Goal: Task Accomplishment & Management: Manage account settings

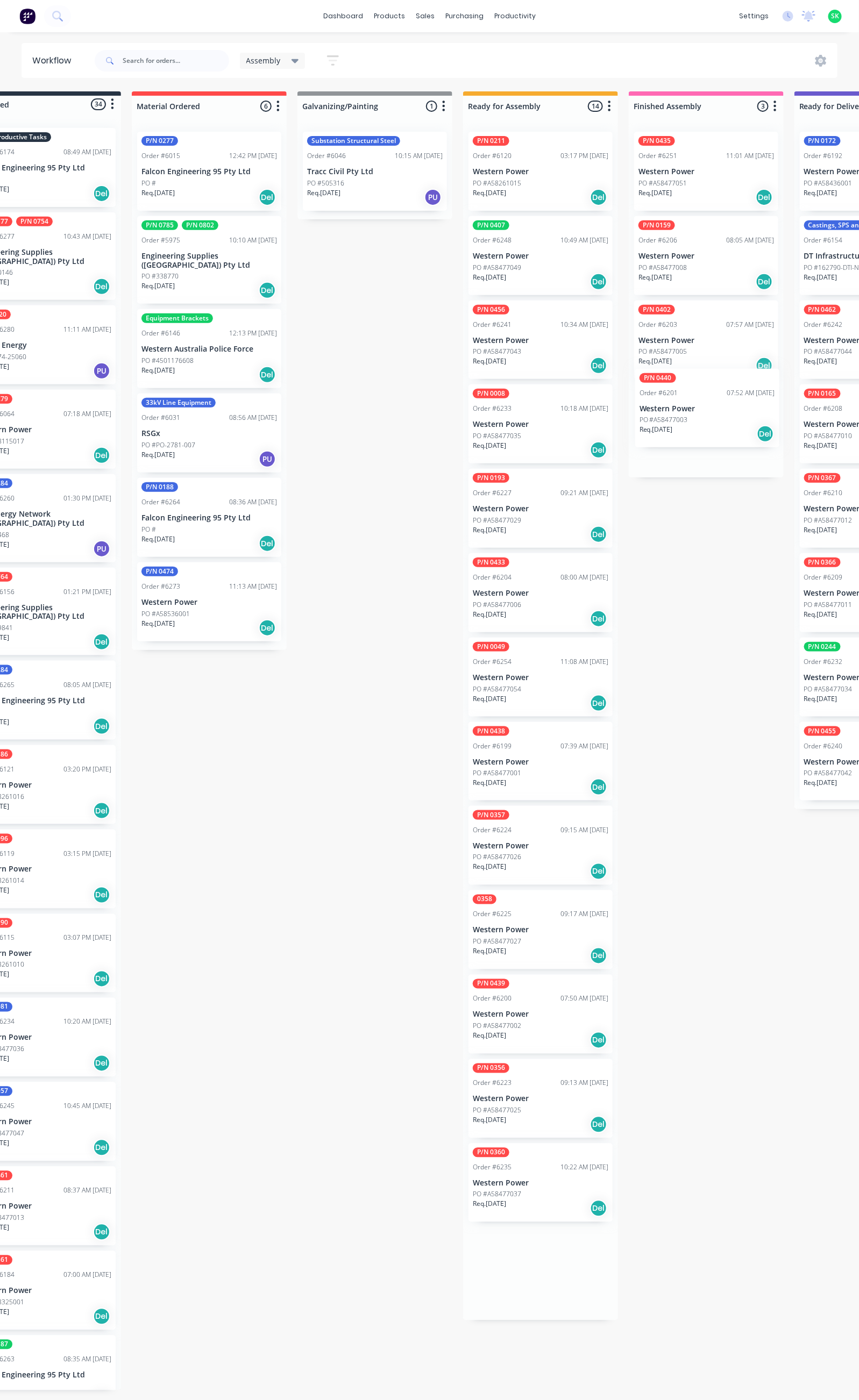
drag, startPoint x: 608, startPoint y: 668, endPoint x: 709, endPoint y: 408, distance: 278.9
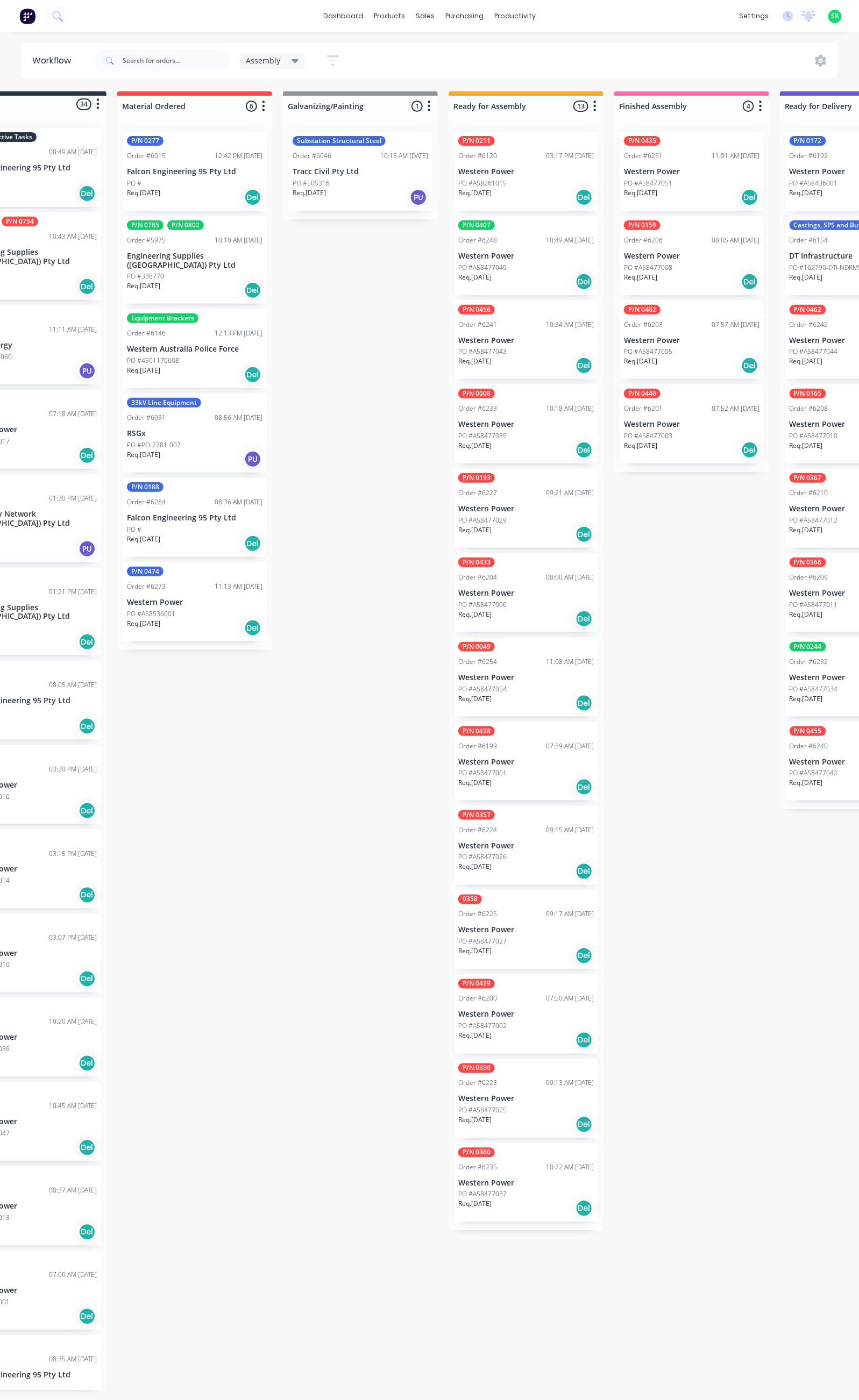
click at [674, 425] on p "Western Power" at bounding box center [692, 425] width 135 height 9
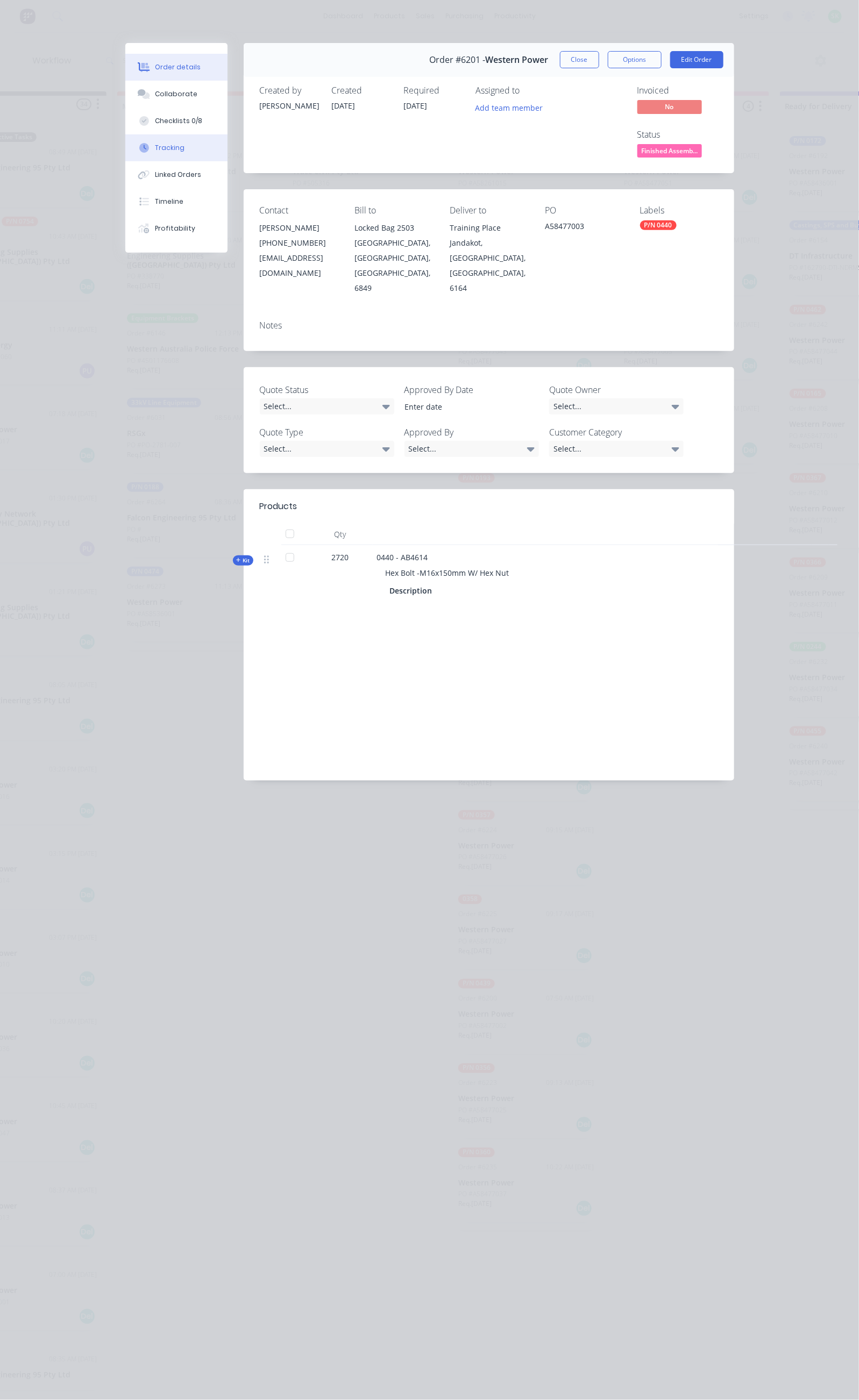
click at [126, 147] on button "Tracking" at bounding box center [177, 147] width 102 height 27
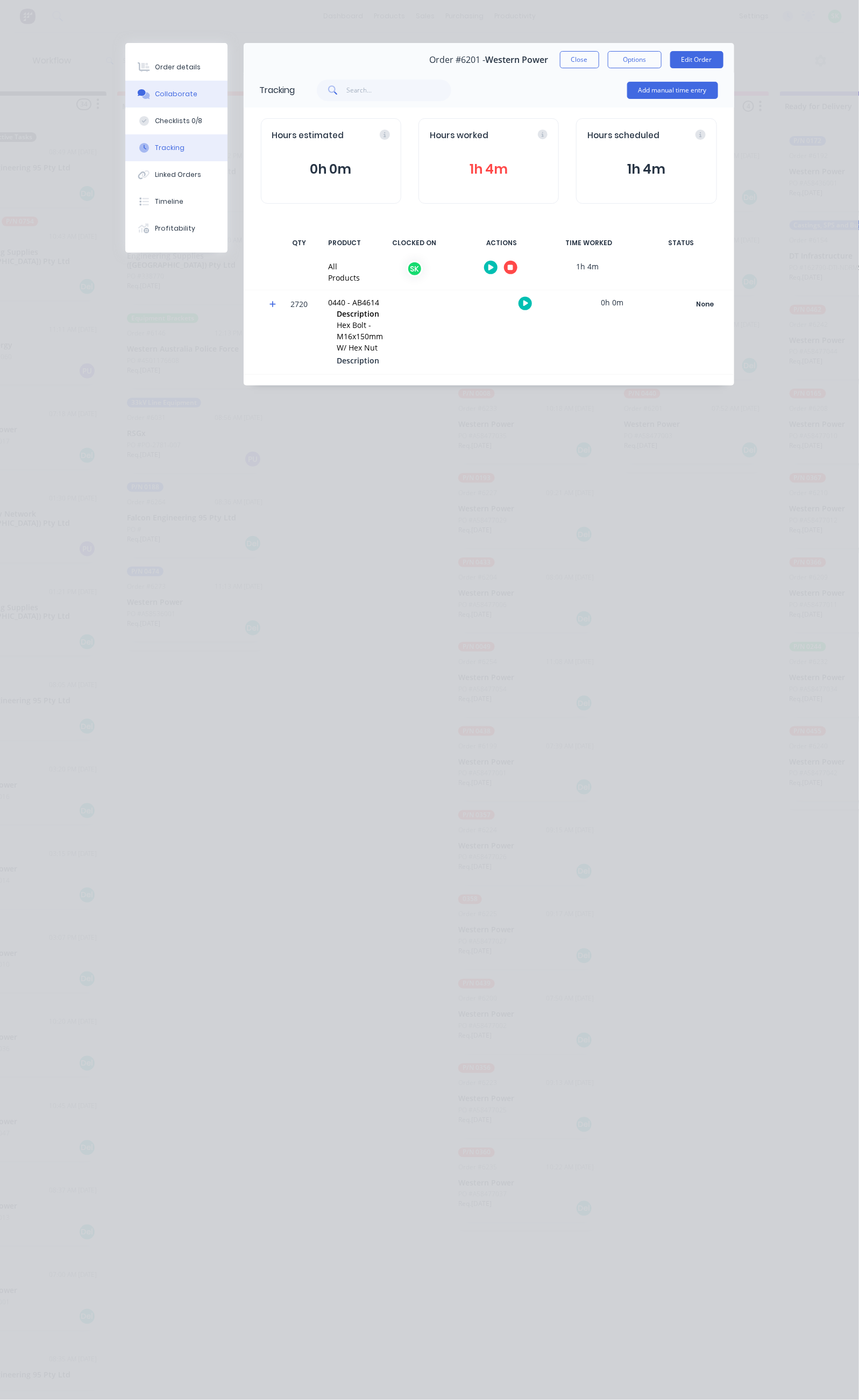
click at [155, 92] on div "Collaborate" at bounding box center [176, 94] width 42 height 10
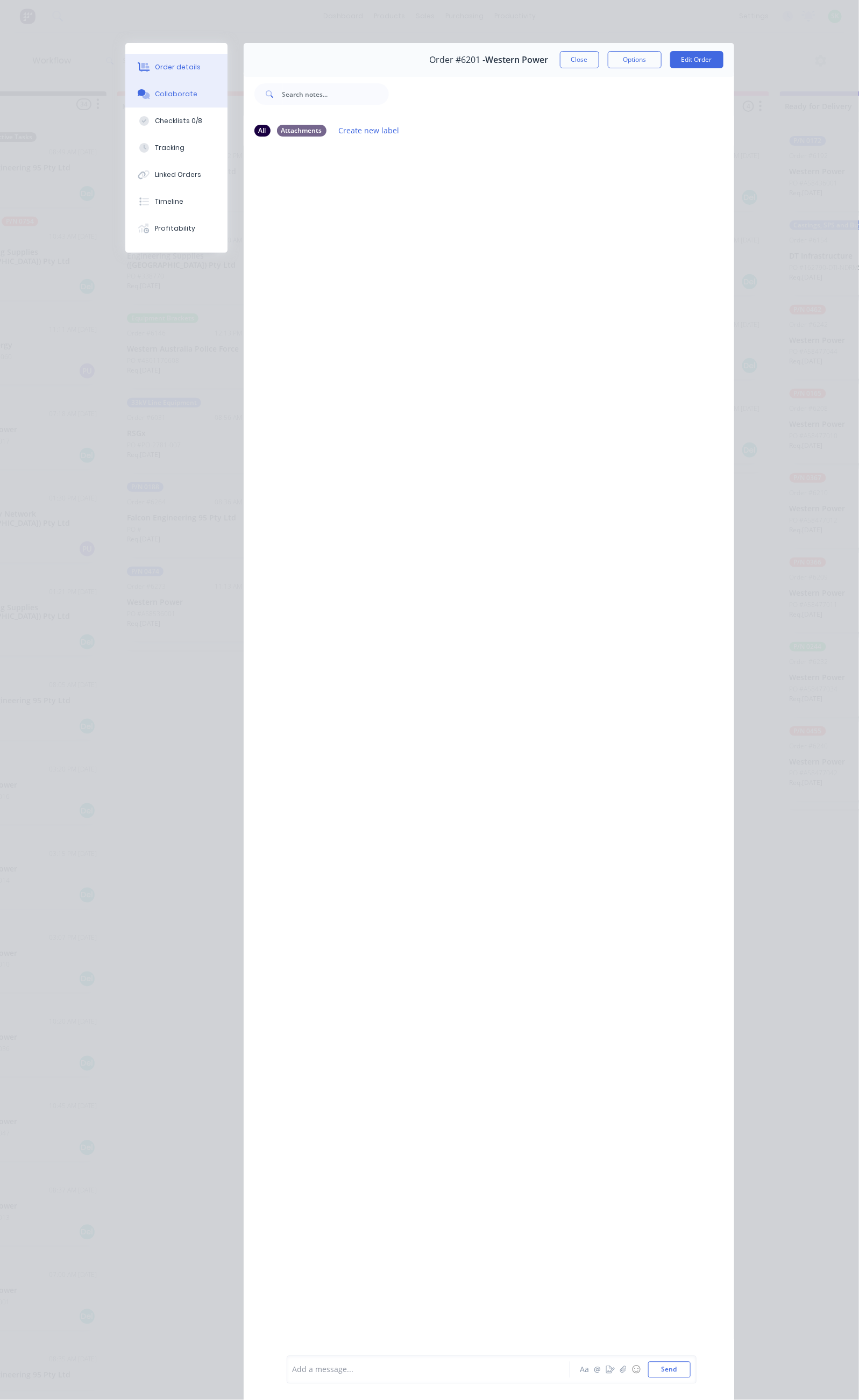
click at [155, 63] on div "Order details" at bounding box center [178, 67] width 46 height 10
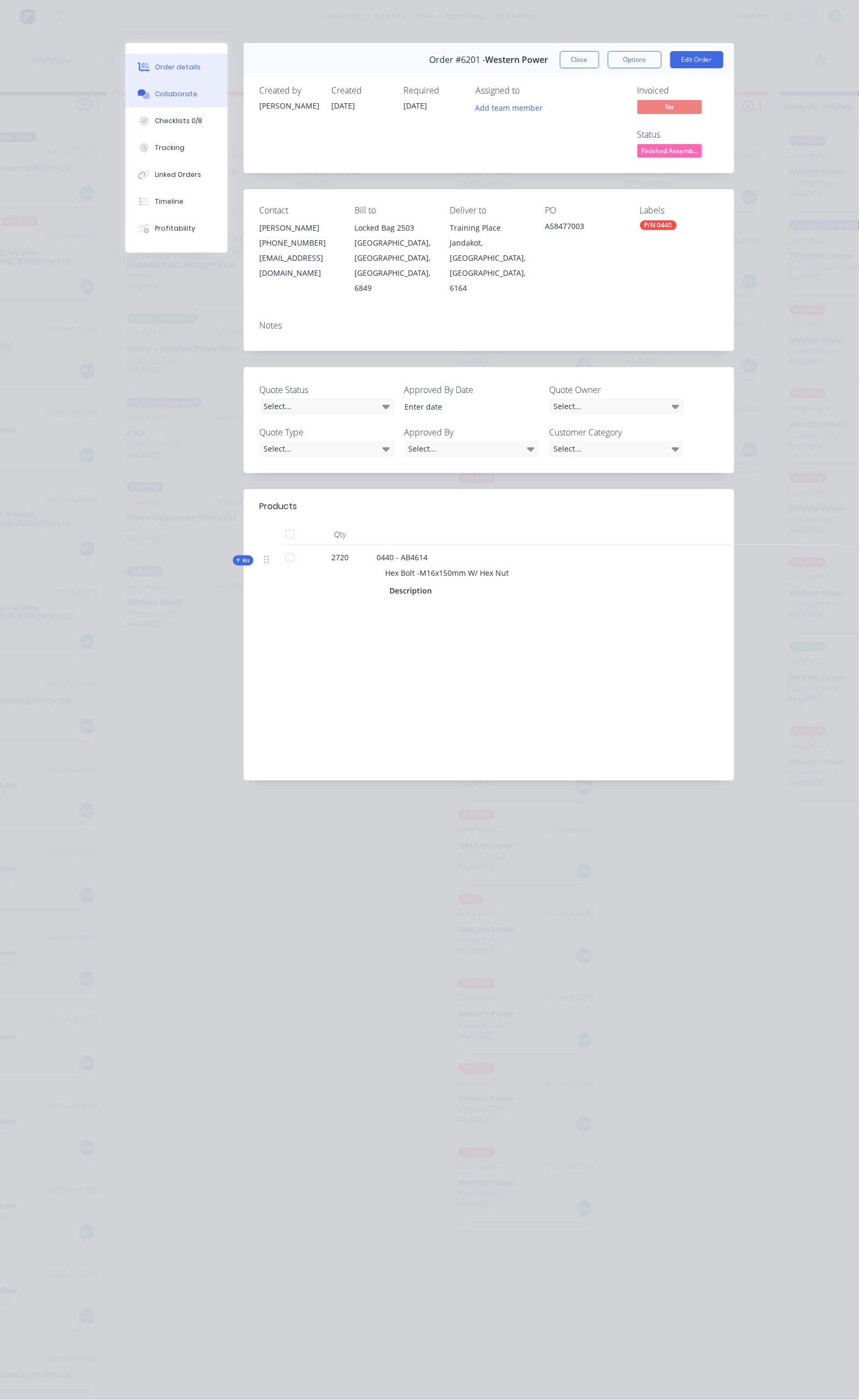
click at [126, 89] on button "Collaborate" at bounding box center [177, 94] width 102 height 27
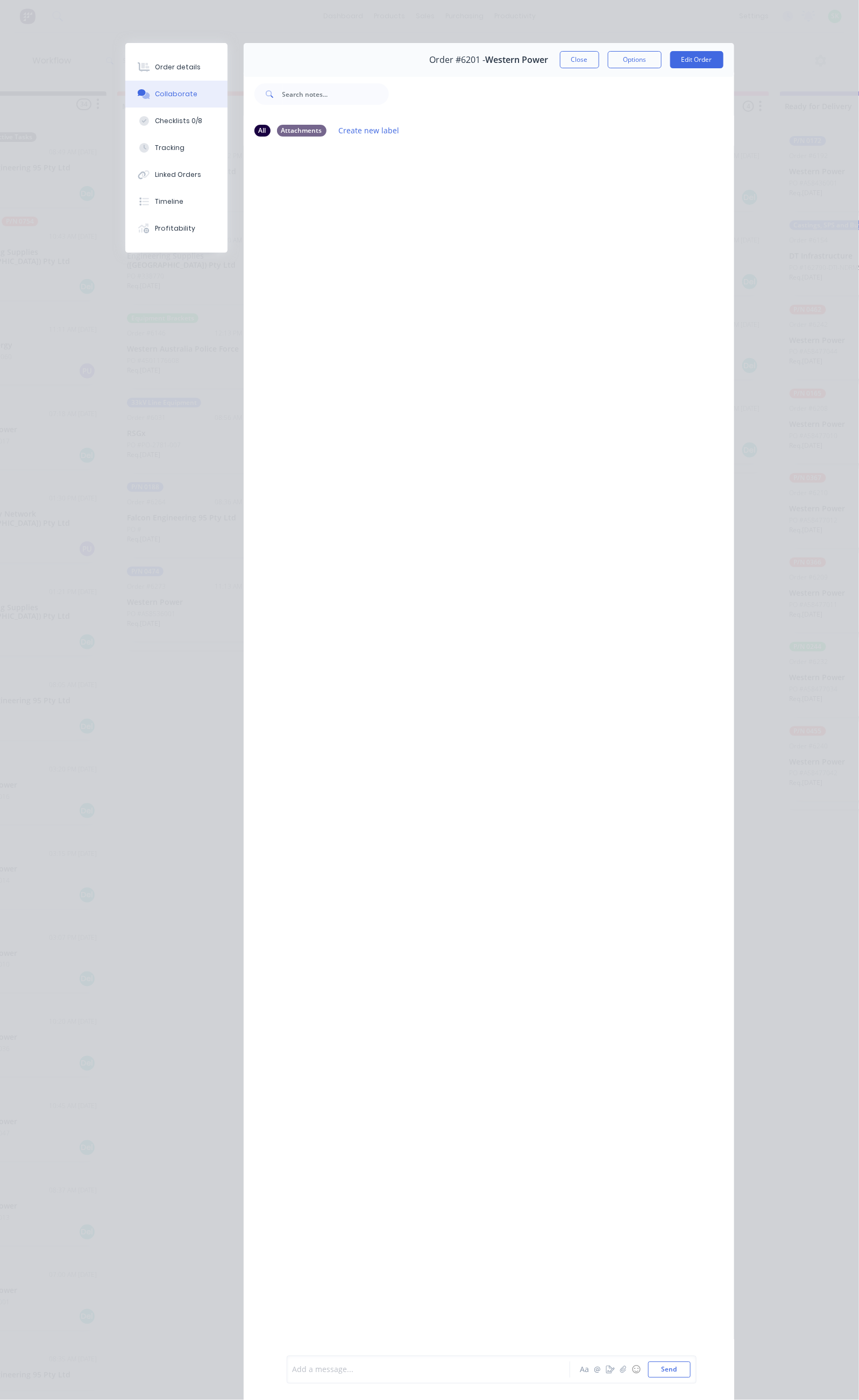
click at [293, 1368] on div at bounding box center [431, 1370] width 276 height 11
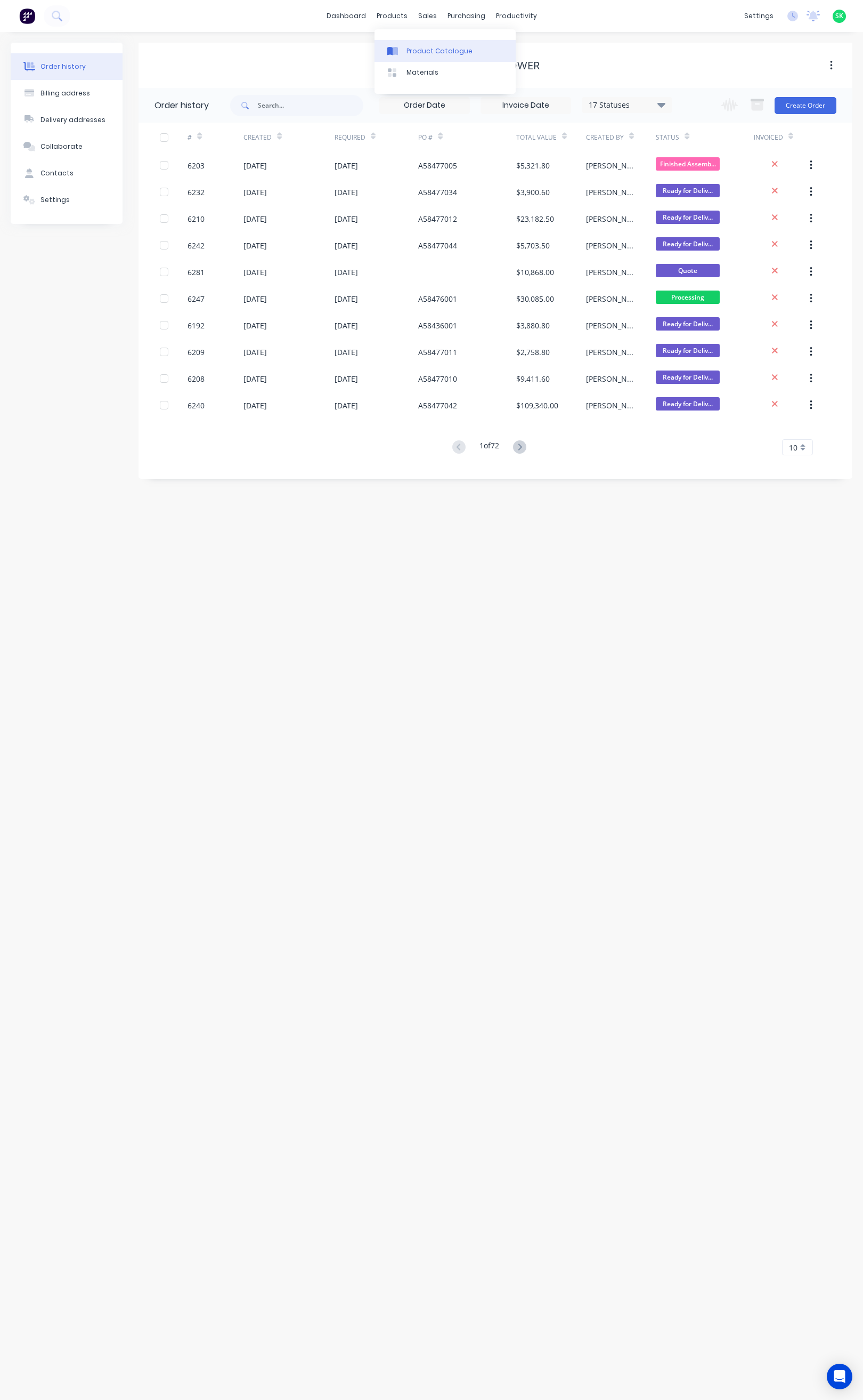
click at [411, 47] on div "Product Catalogue" at bounding box center [440, 51] width 66 height 10
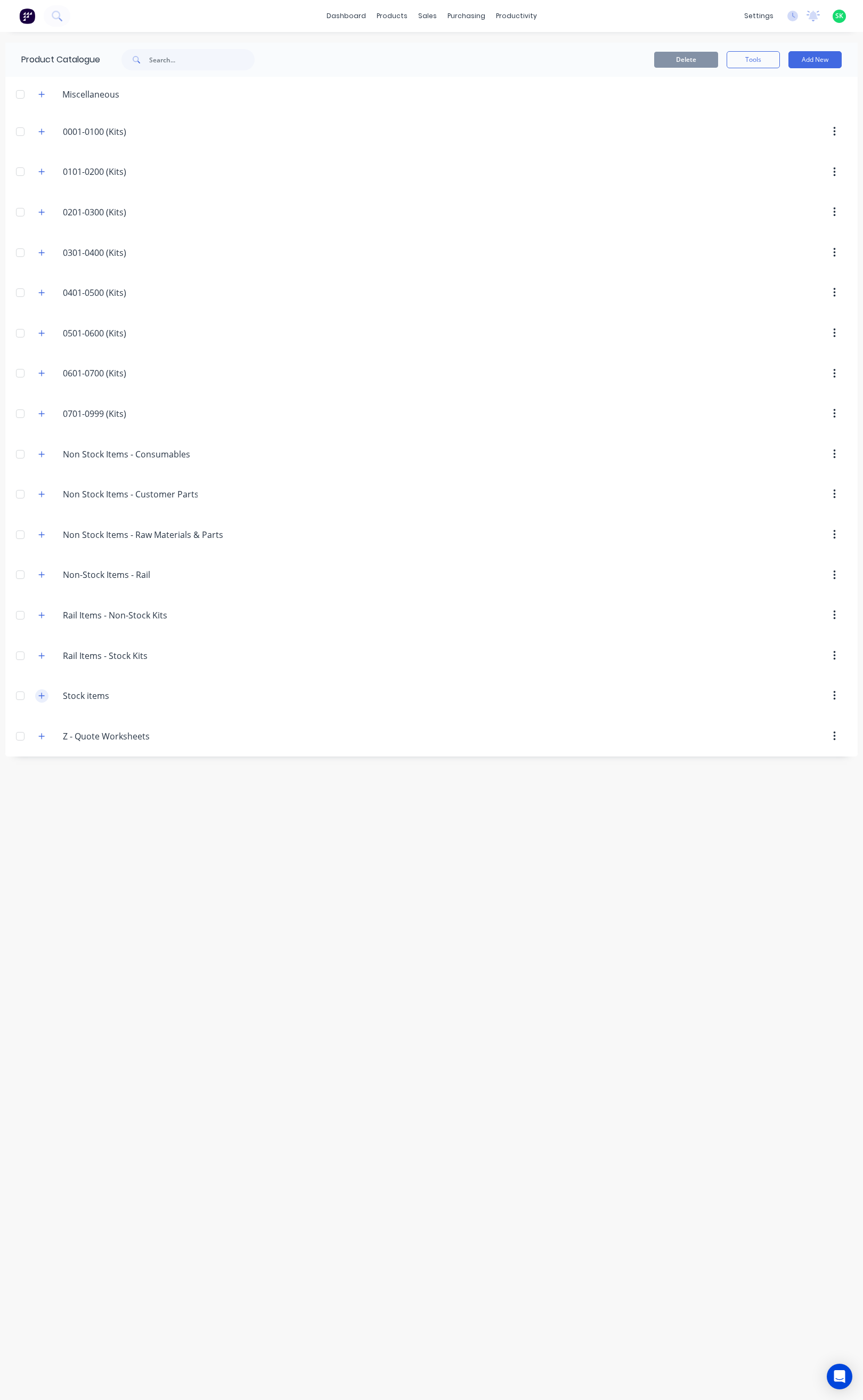
click at [41, 700] on icon "button" at bounding box center [41, 695] width 6 height 7
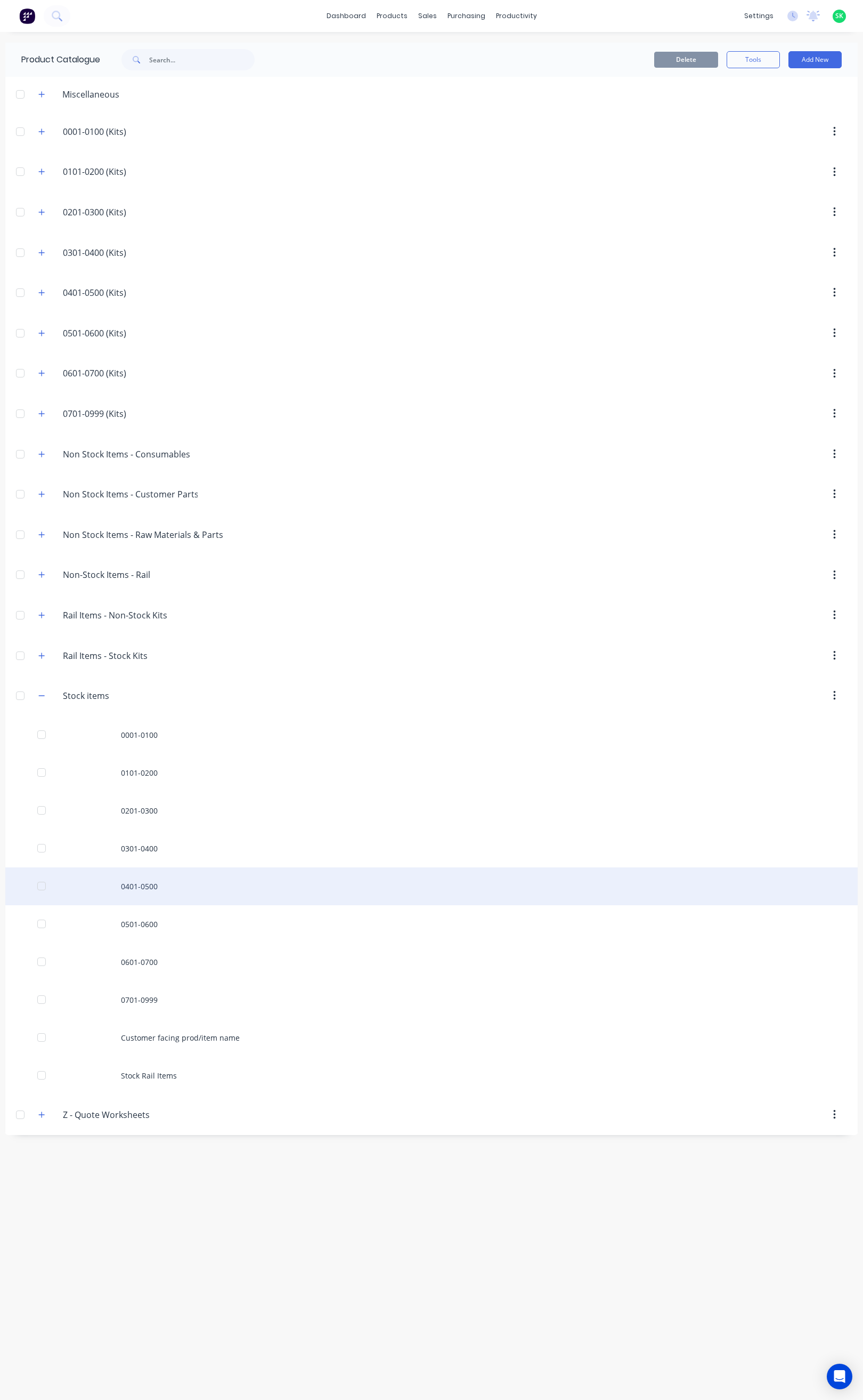
click at [144, 895] on div "0401-0500" at bounding box center [431, 886] width 853 height 38
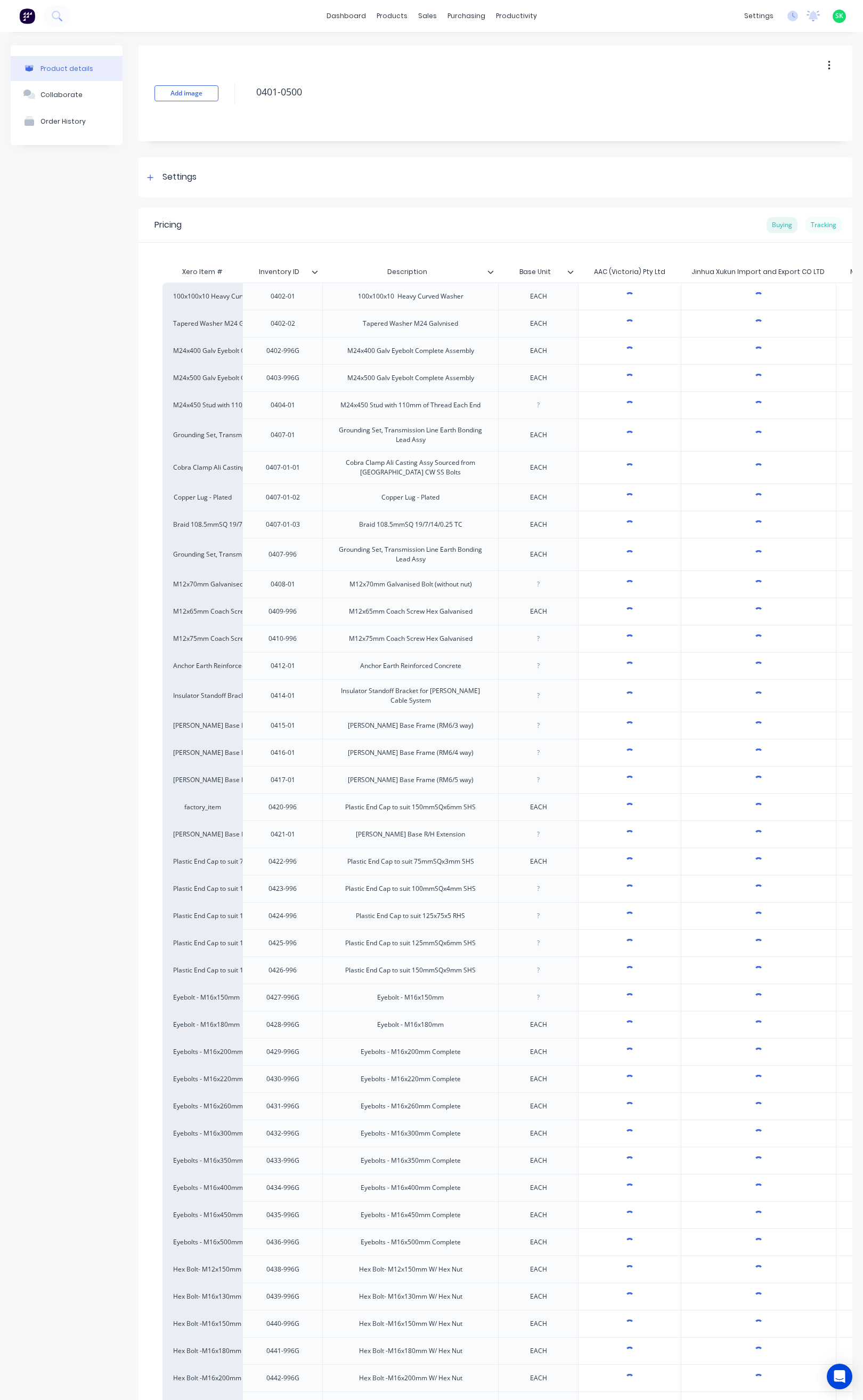
click at [822, 223] on div "Tracking" at bounding box center [824, 225] width 36 height 16
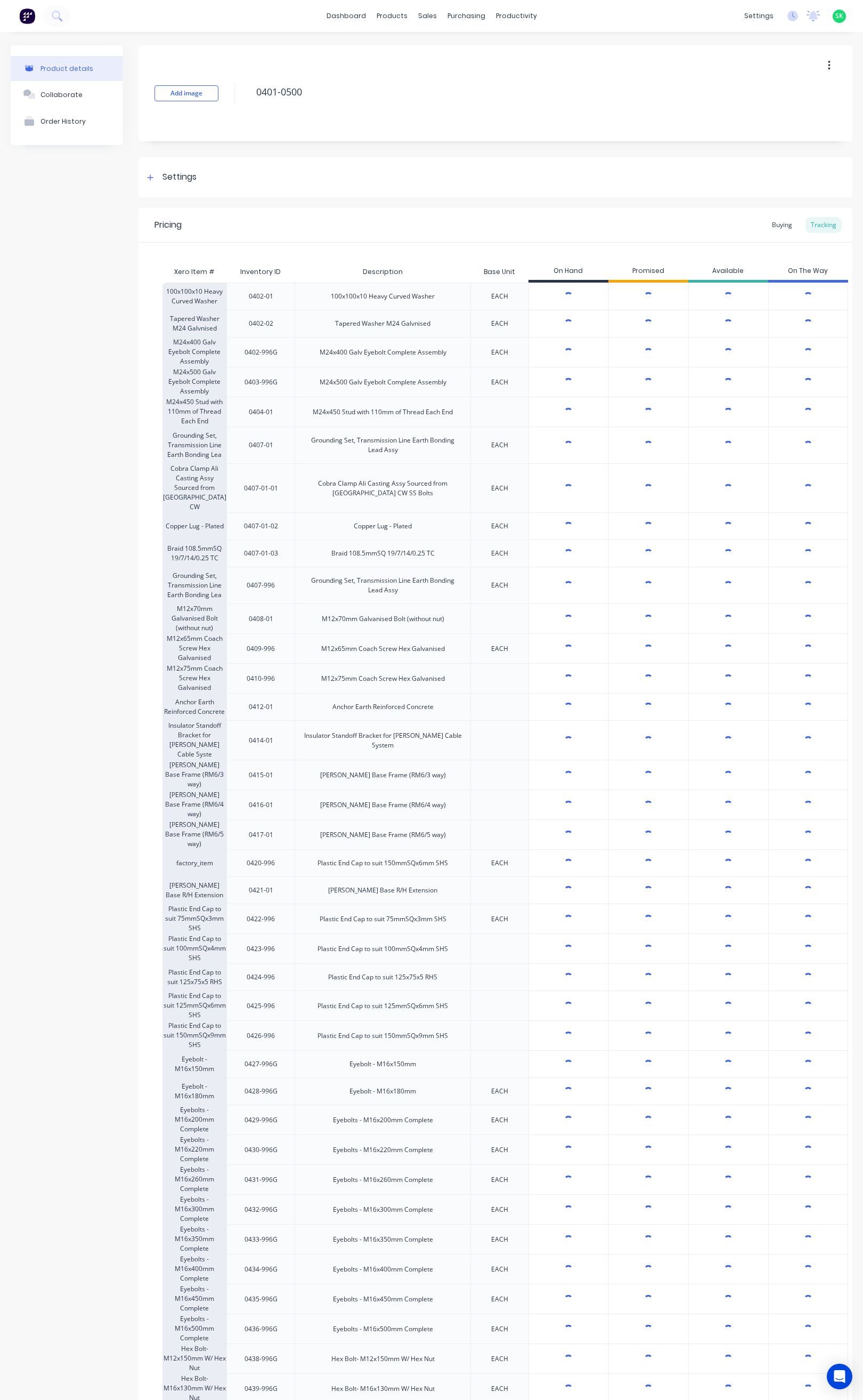
type textarea "x"
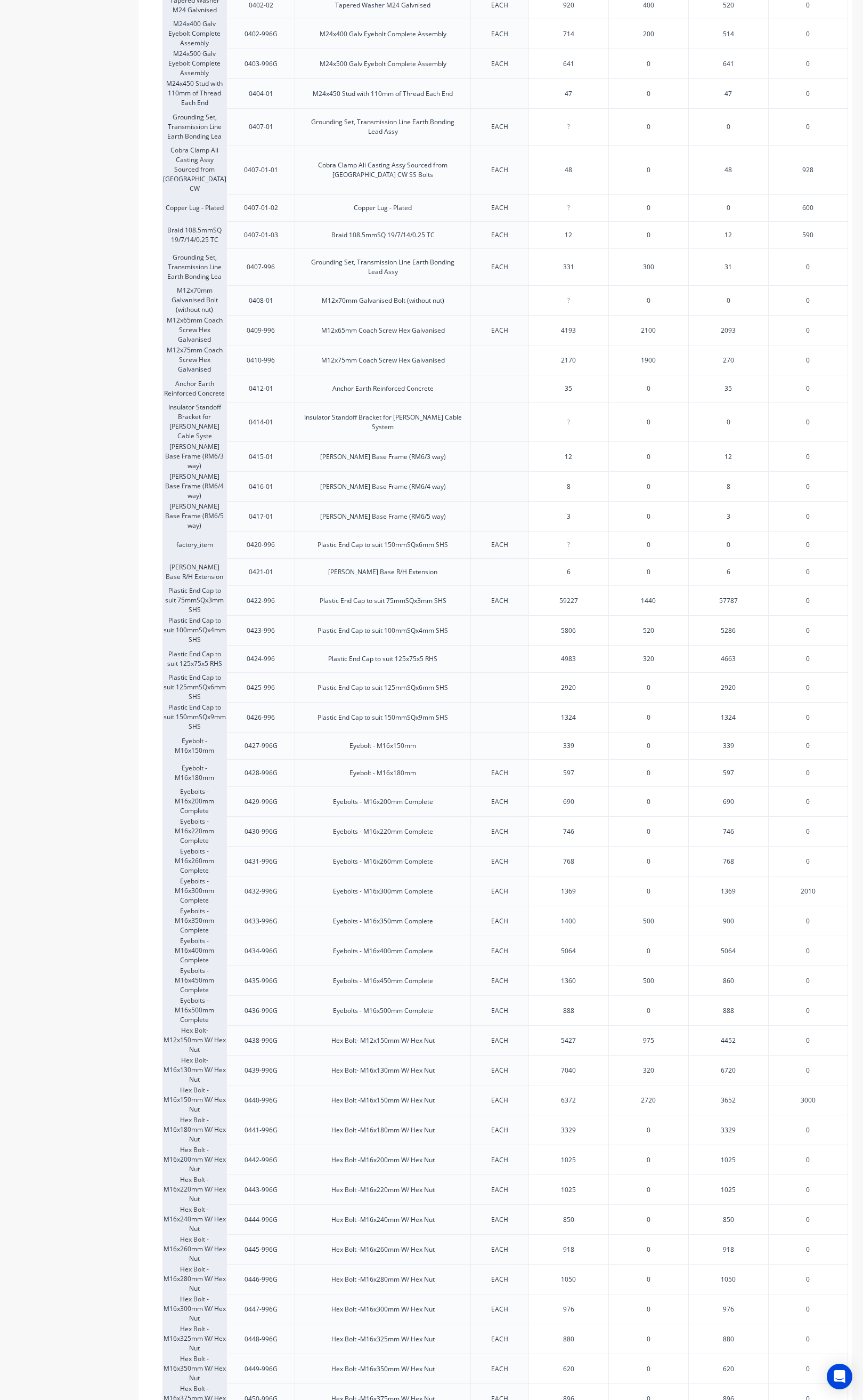
scroll to position [400, 0]
